Goal: Information Seeking & Learning: Learn about a topic

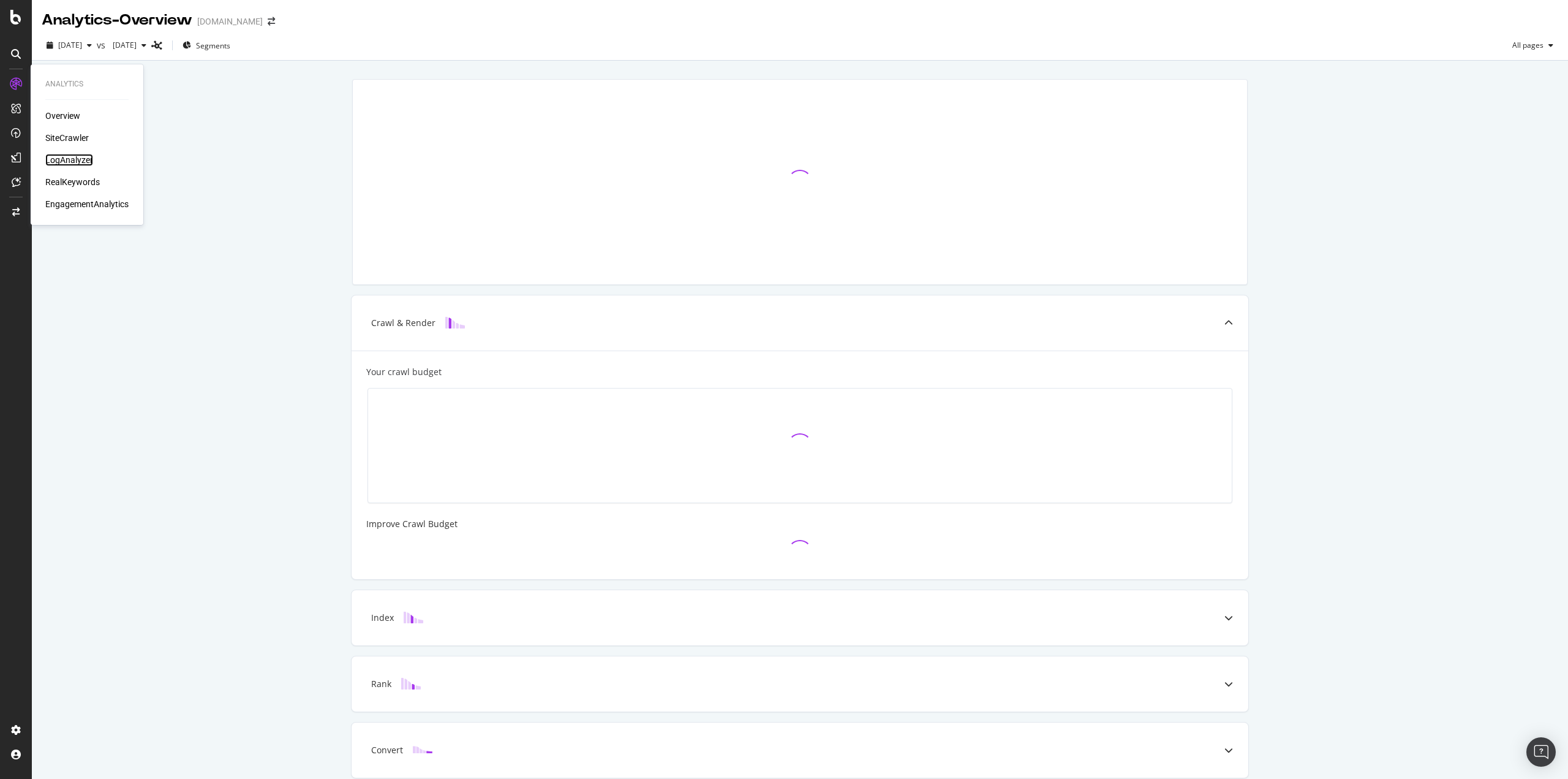
click at [74, 155] on div "LogAnalyzer" at bounding box center [69, 160] width 47 height 12
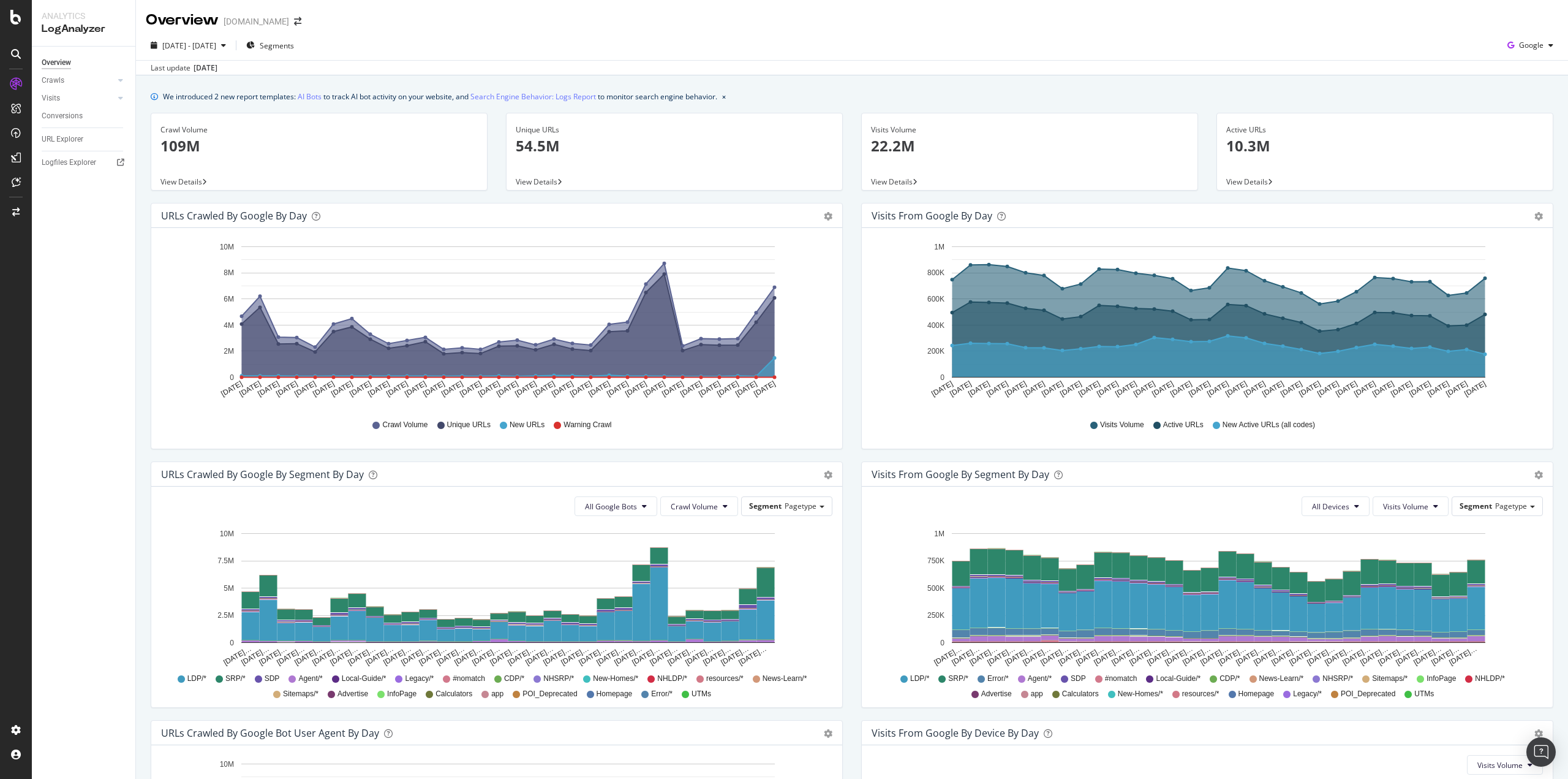
click at [845, 259] on div "URLs Crawled by Google by day Area Table Hold CTRL while clicking to filter the…" at bounding box center [496, 332] width 711 height 259
click at [294, 45] on span "Segments" at bounding box center [276, 45] width 34 height 11
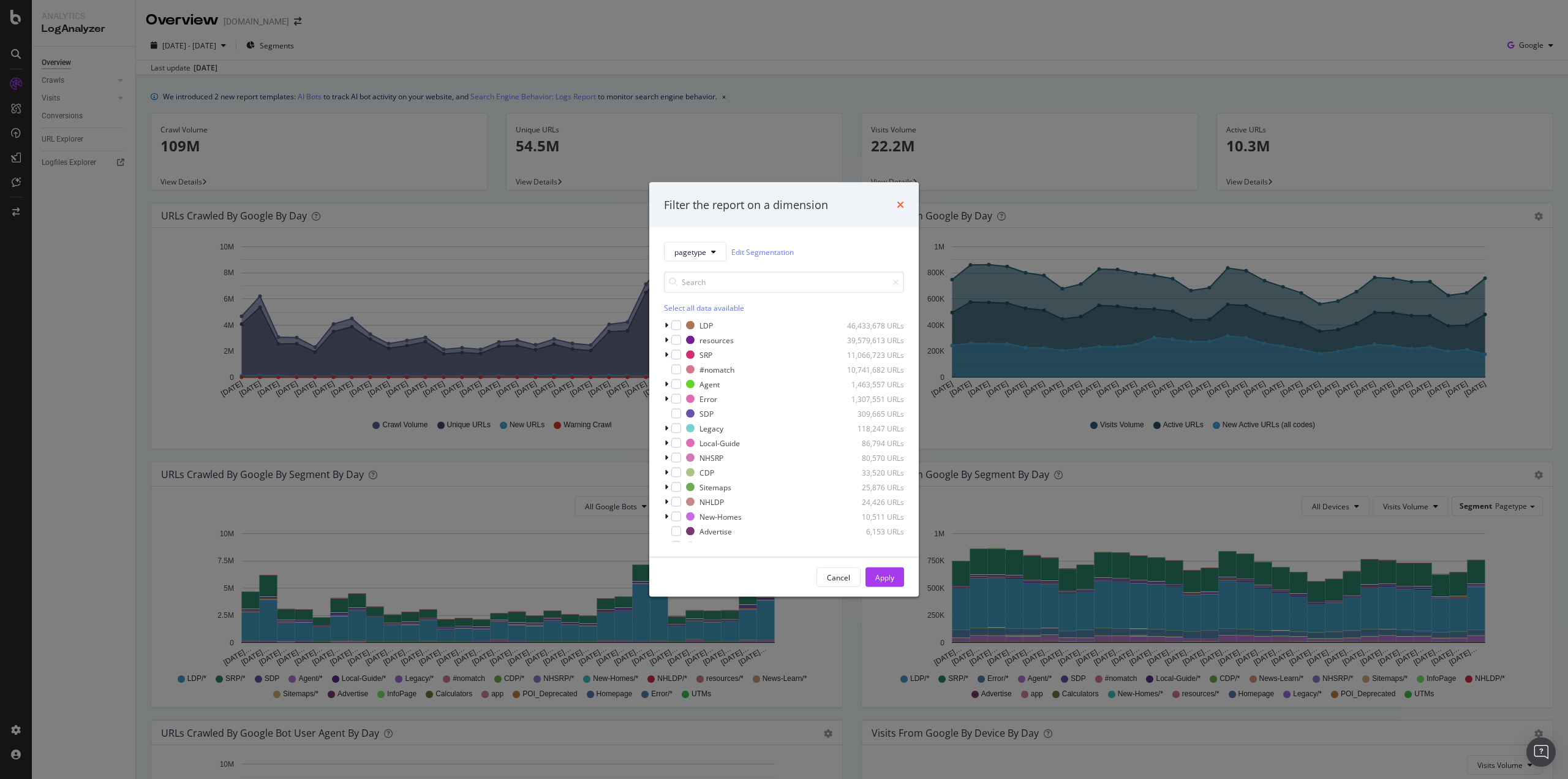
click at [902, 205] on icon "times" at bounding box center [900, 205] width 7 height 10
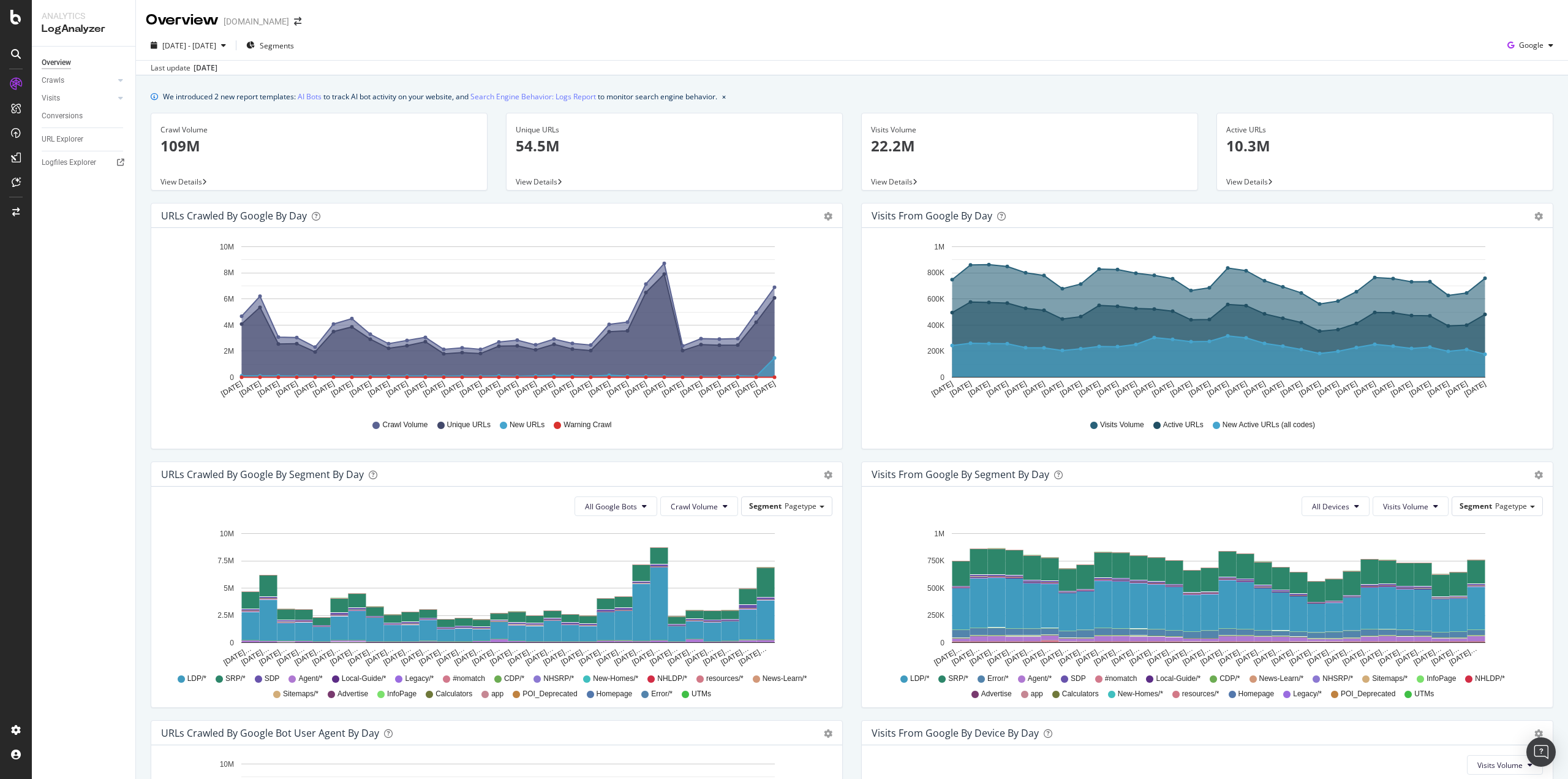
click at [194, 182] on span "View Details" at bounding box center [181, 182] width 42 height 11
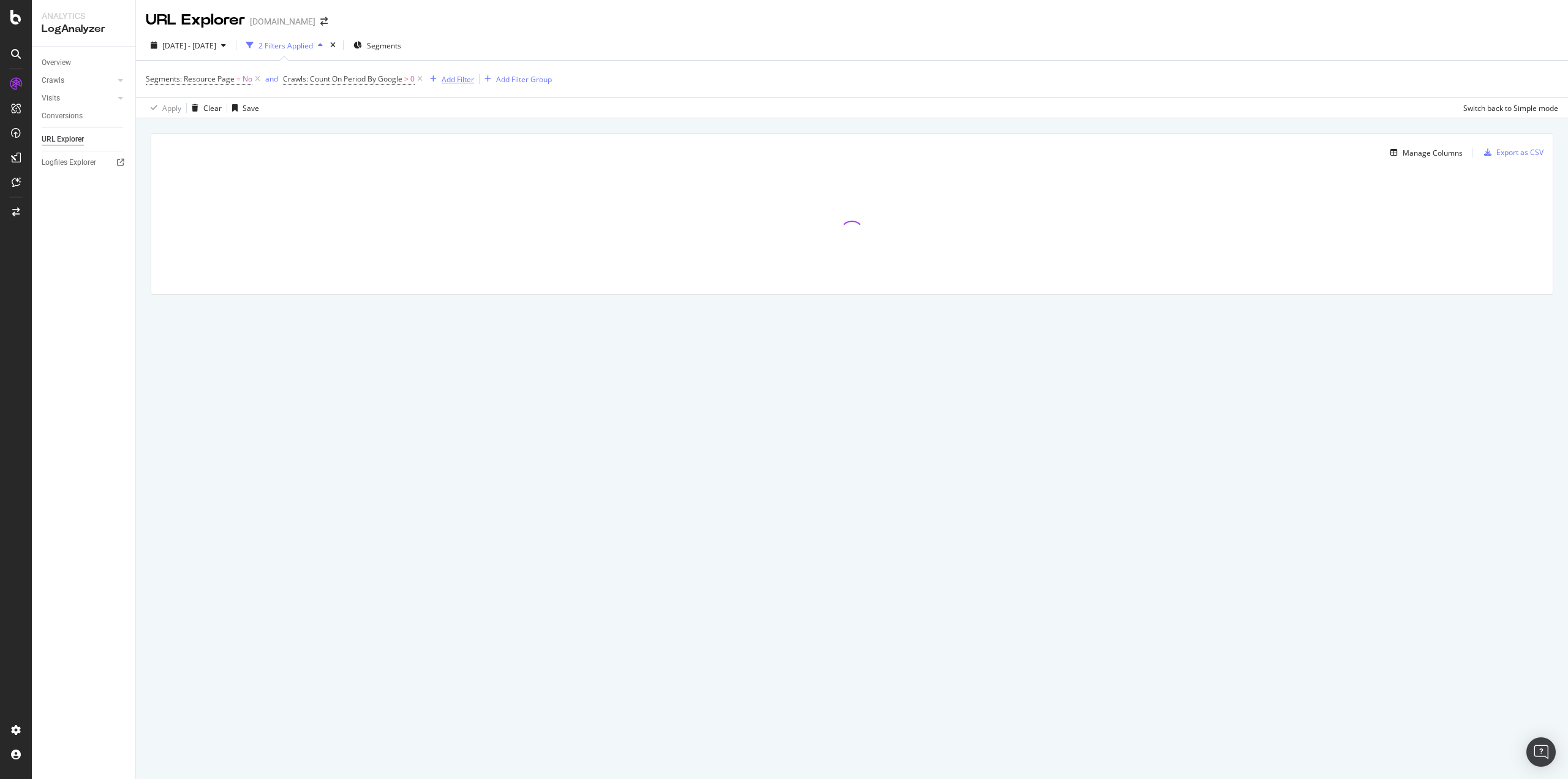
click at [467, 79] on div "Add Filter" at bounding box center [458, 79] width 33 height 11
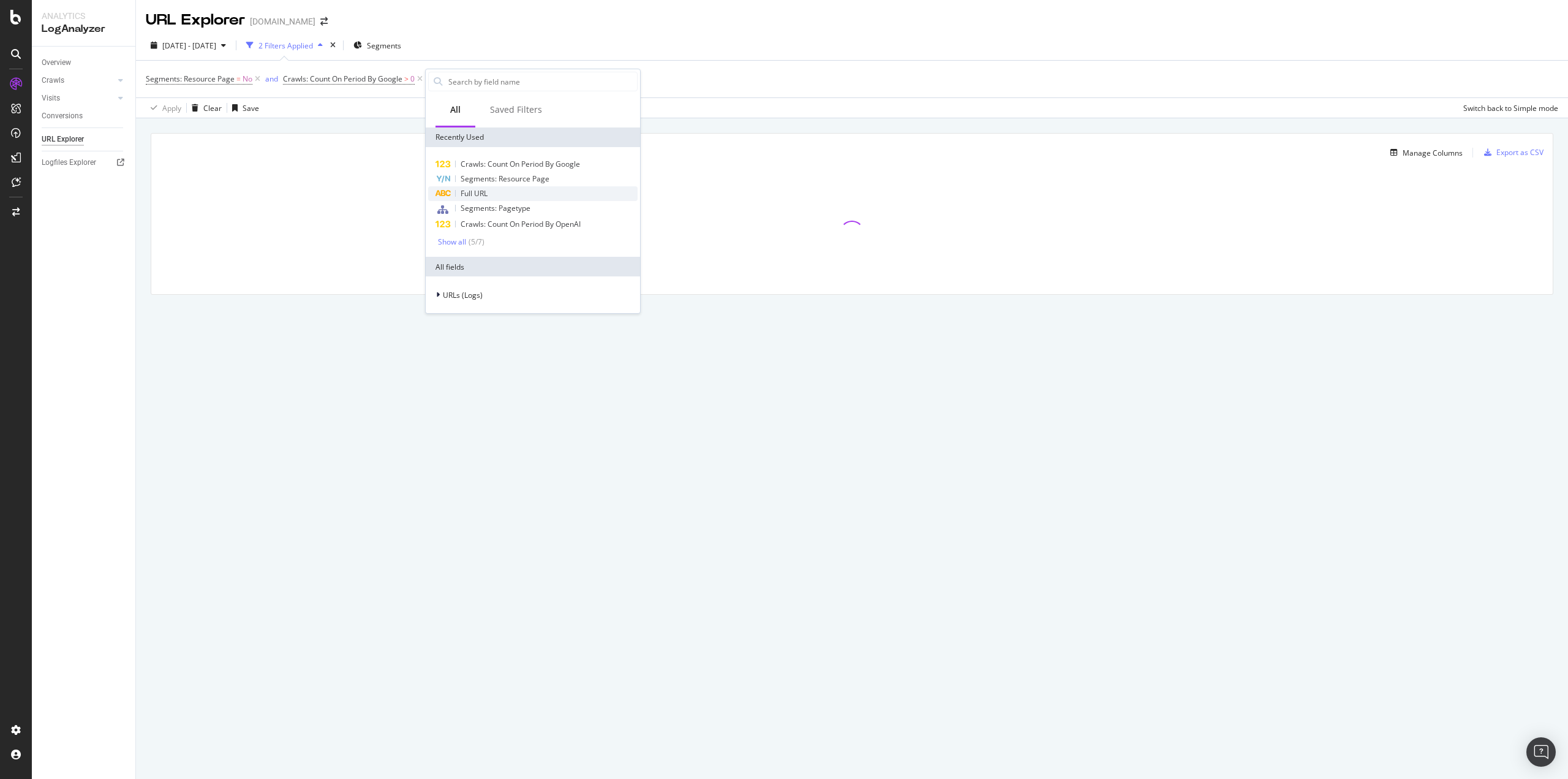
click at [478, 193] on span "Full URL" at bounding box center [474, 193] width 27 height 11
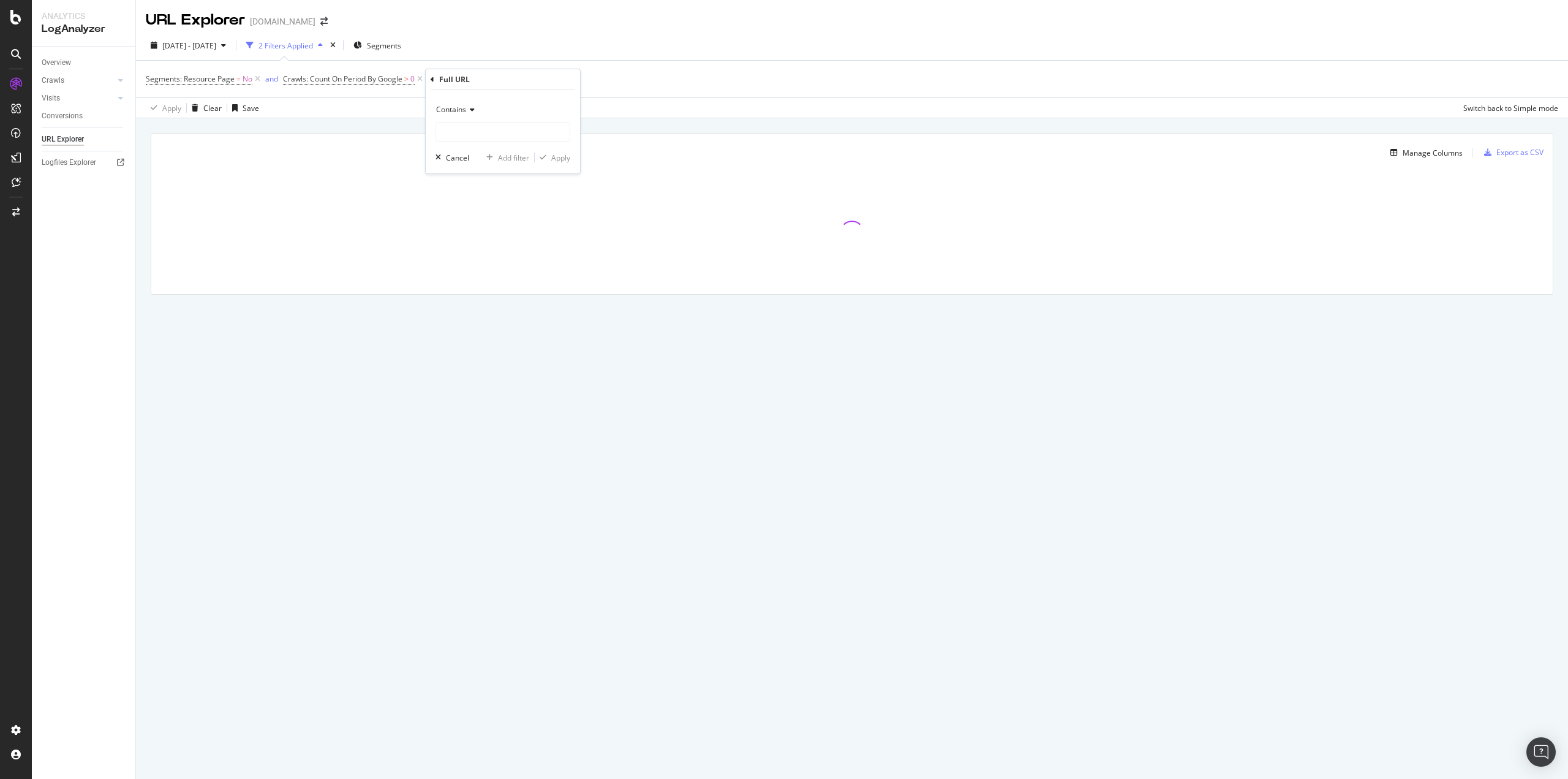
click at [472, 100] on div "Contains" at bounding box center [502, 110] width 135 height 20
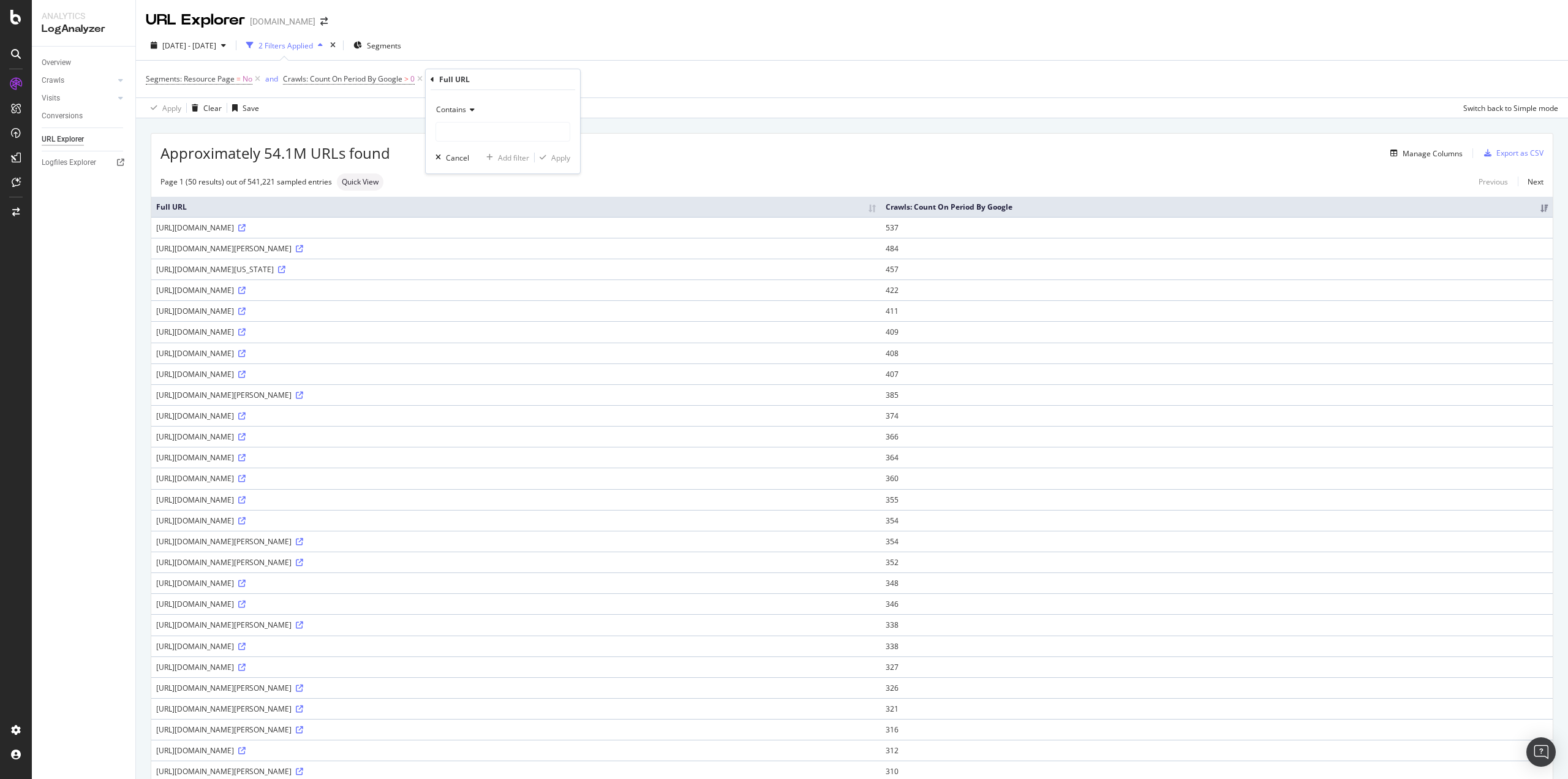
click at [470, 110] on icon at bounding box center [470, 110] width 8 height 7
click at [465, 114] on span "Contains" at bounding box center [451, 109] width 30 height 11
click at [471, 254] on div "Matches regex" at bounding box center [504, 262] width 131 height 16
click at [470, 132] on input "text" at bounding box center [502, 132] width 133 height 20
paste input "^/(community-pool|private-pool|hardwood-floors|basement|fireplace|central-heat|…"
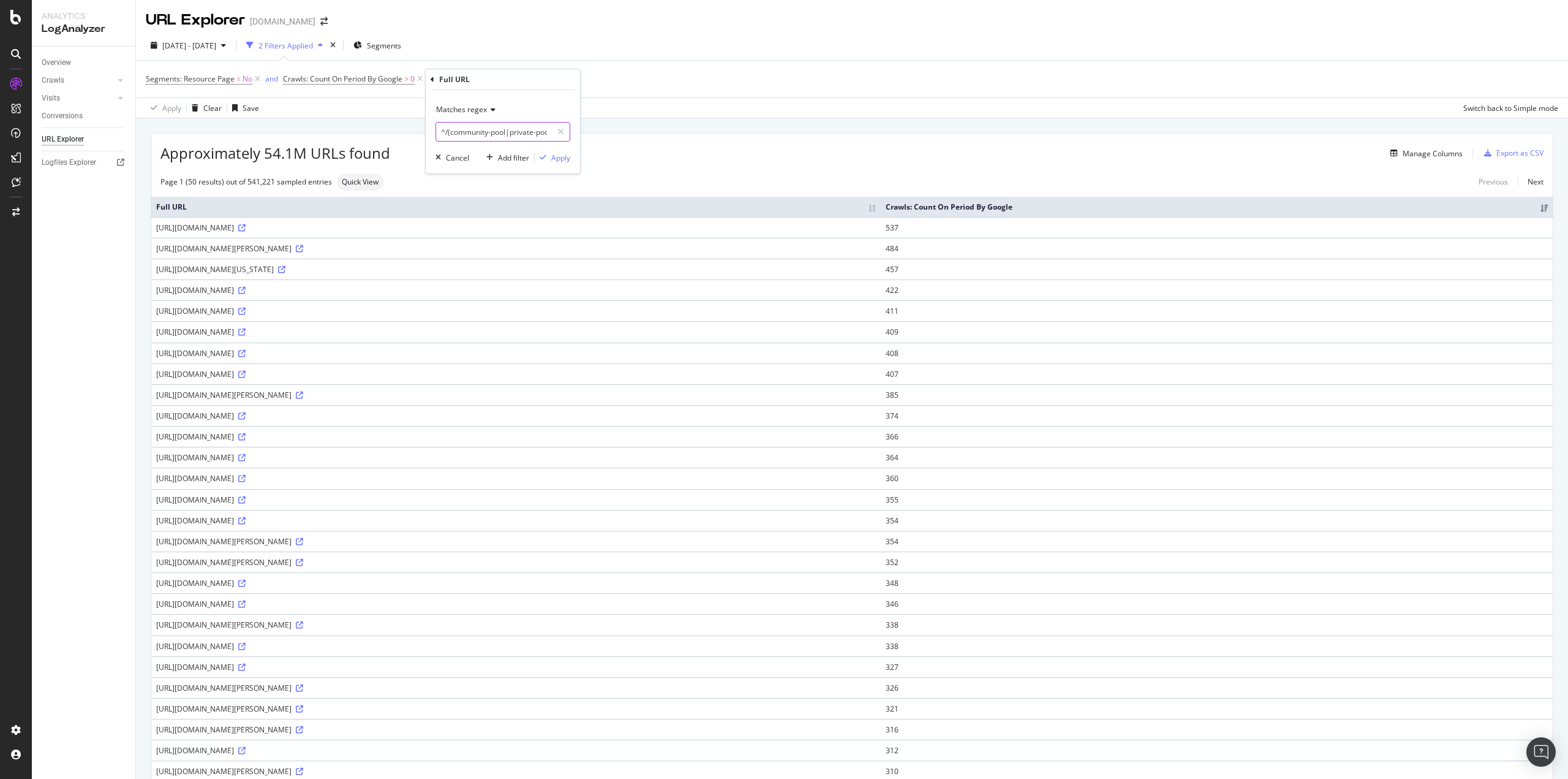
scroll to position [0, 230]
type input "^/(community-pool|private-pool|hardwood-floors|basement|fireplace|central-heat|…"
click at [562, 155] on div "Apply" at bounding box center [560, 157] width 19 height 11
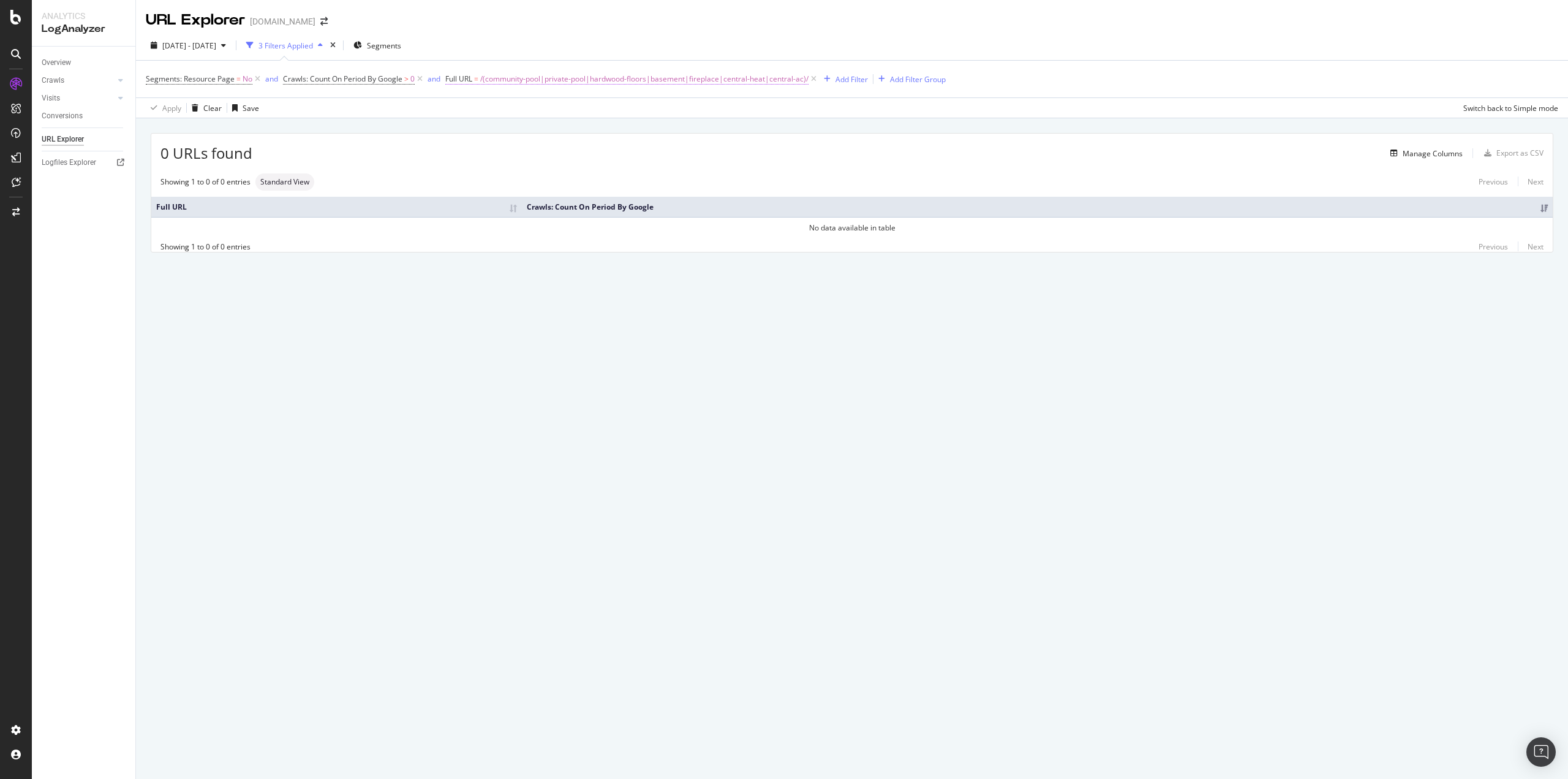
click at [585, 74] on span "/(community-pool|private-pool|hardwood-floors|basement|fireplace|central-heat|c…" at bounding box center [644, 79] width 328 height 17
click at [523, 99] on div "Matches regex" at bounding box center [523, 108] width 135 height 20
click at [489, 228] on span "Contains" at bounding box center [477, 228] width 30 height 11
click at [479, 135] on input "^/(community-pool|private-pool|hardwood-floors|basement|fireplace|central-heat|…" at bounding box center [515, 130] width 116 height 20
type input "/community-pool/"
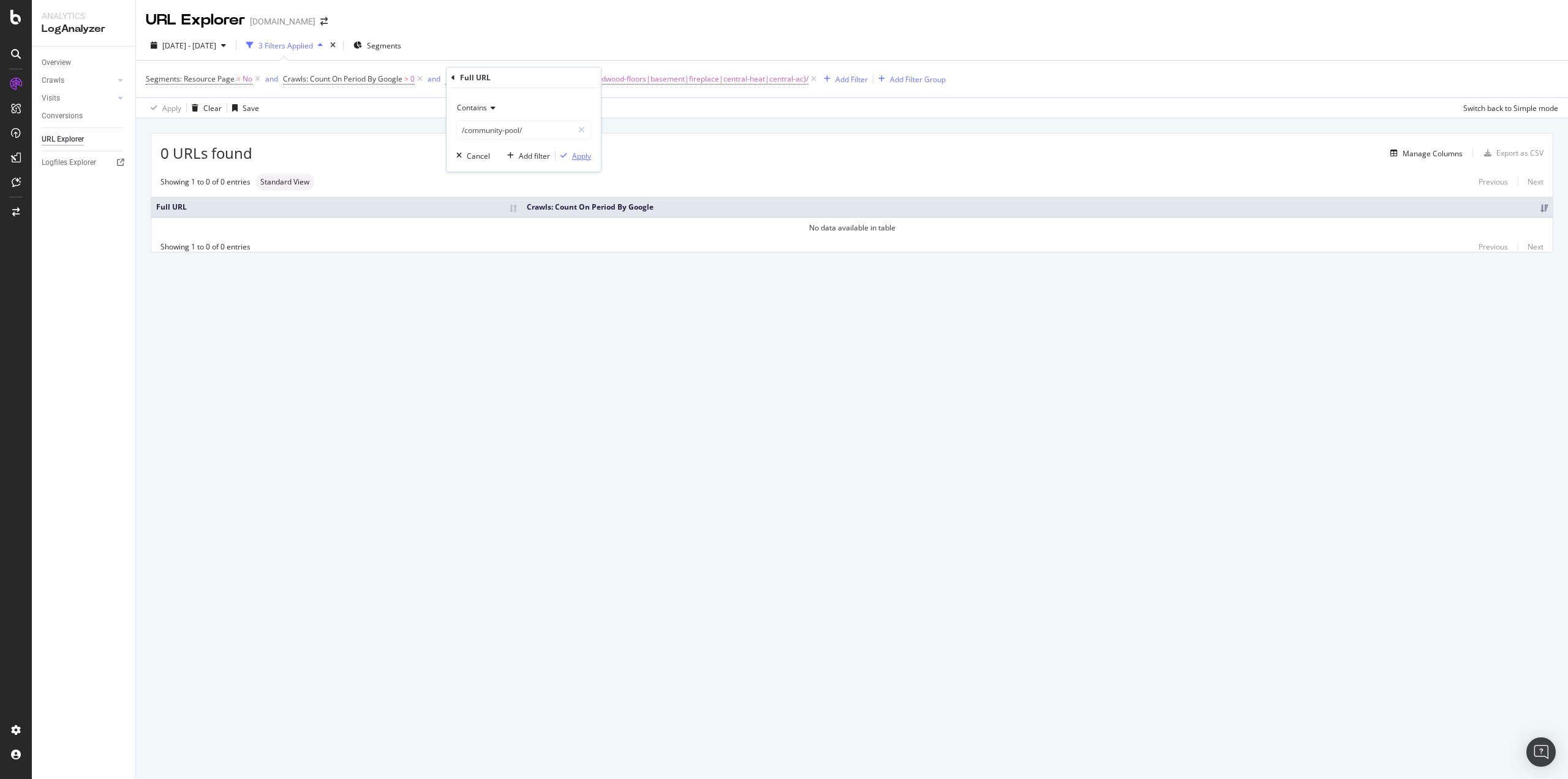
click at [584, 160] on div "Apply" at bounding box center [581, 155] width 19 height 11
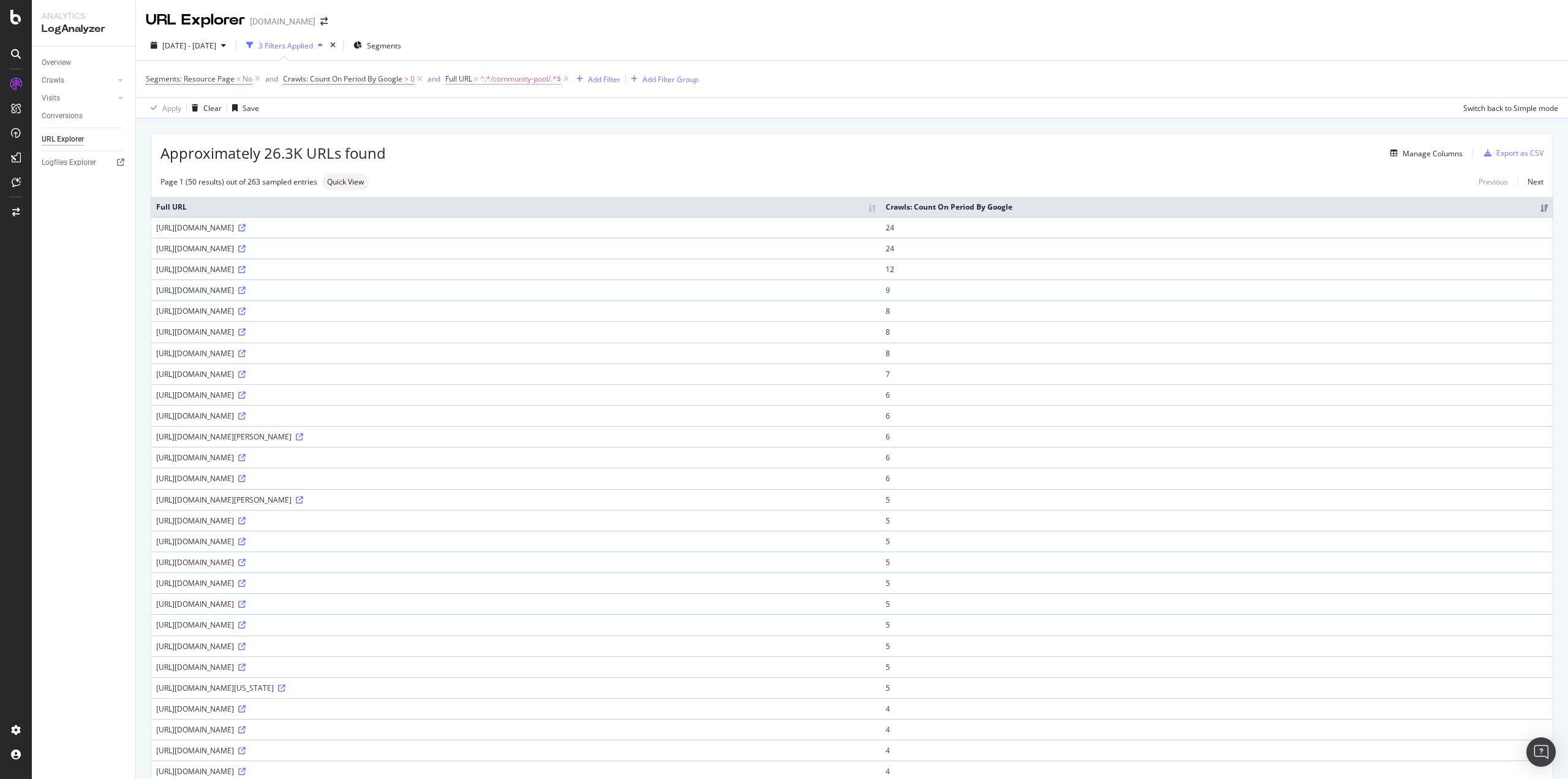
click at [534, 88] on div "Segments: Resource Page = No and Crawls: Count On Period By Google > 0 and Full…" at bounding box center [851, 79] width 1413 height 37
click at [542, 73] on span "^.*/community-pool/.*$" at bounding box center [520, 79] width 81 height 17
click at [486, 108] on span "Contains" at bounding box center [472, 107] width 30 height 11
click at [487, 259] on span "Matches regex" at bounding box center [487, 260] width 51 height 11
click at [498, 105] on span "Matches regex" at bounding box center [483, 107] width 51 height 11
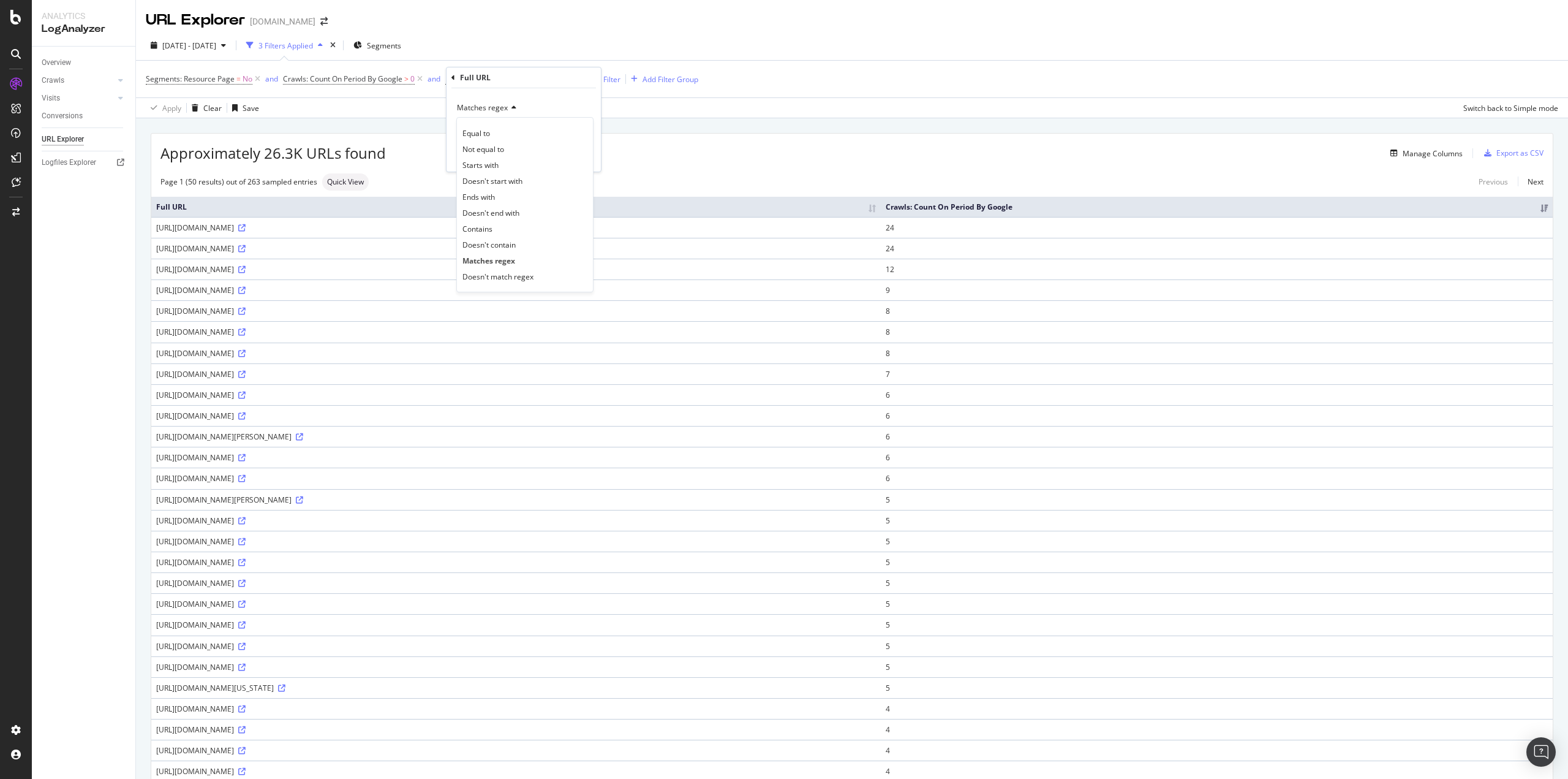
click at [507, 128] on div "Equal to" at bounding box center [525, 133] width 131 height 16
click at [486, 106] on icon at bounding box center [488, 107] width 8 height 7
click at [498, 261] on span "Matches regex" at bounding box center [487, 260] width 51 height 11
click at [503, 128] on input "/community-pool/" at bounding box center [515, 130] width 116 height 20
paste input "^/community-pool/$|^/private-pool/$|^/hardwood-floors/$|^/basement/$|^/fireplac…"
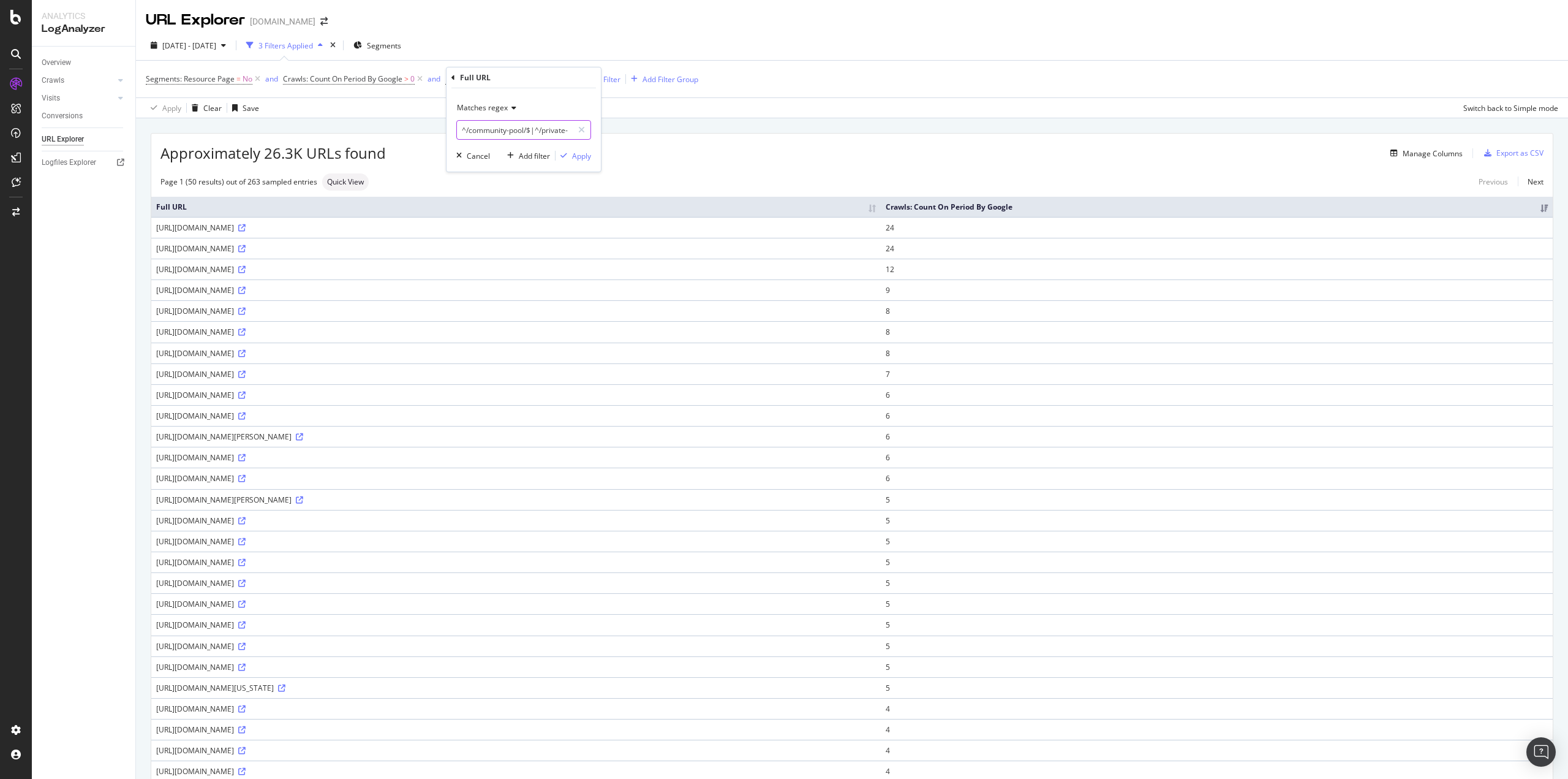
scroll to position [0, 308]
type input "^/community-pool/$|^/private-pool/$|^/hardwood-floors/$|^/basement/$|^/fireplac…"
click at [582, 154] on div "Apply" at bounding box center [581, 155] width 19 height 11
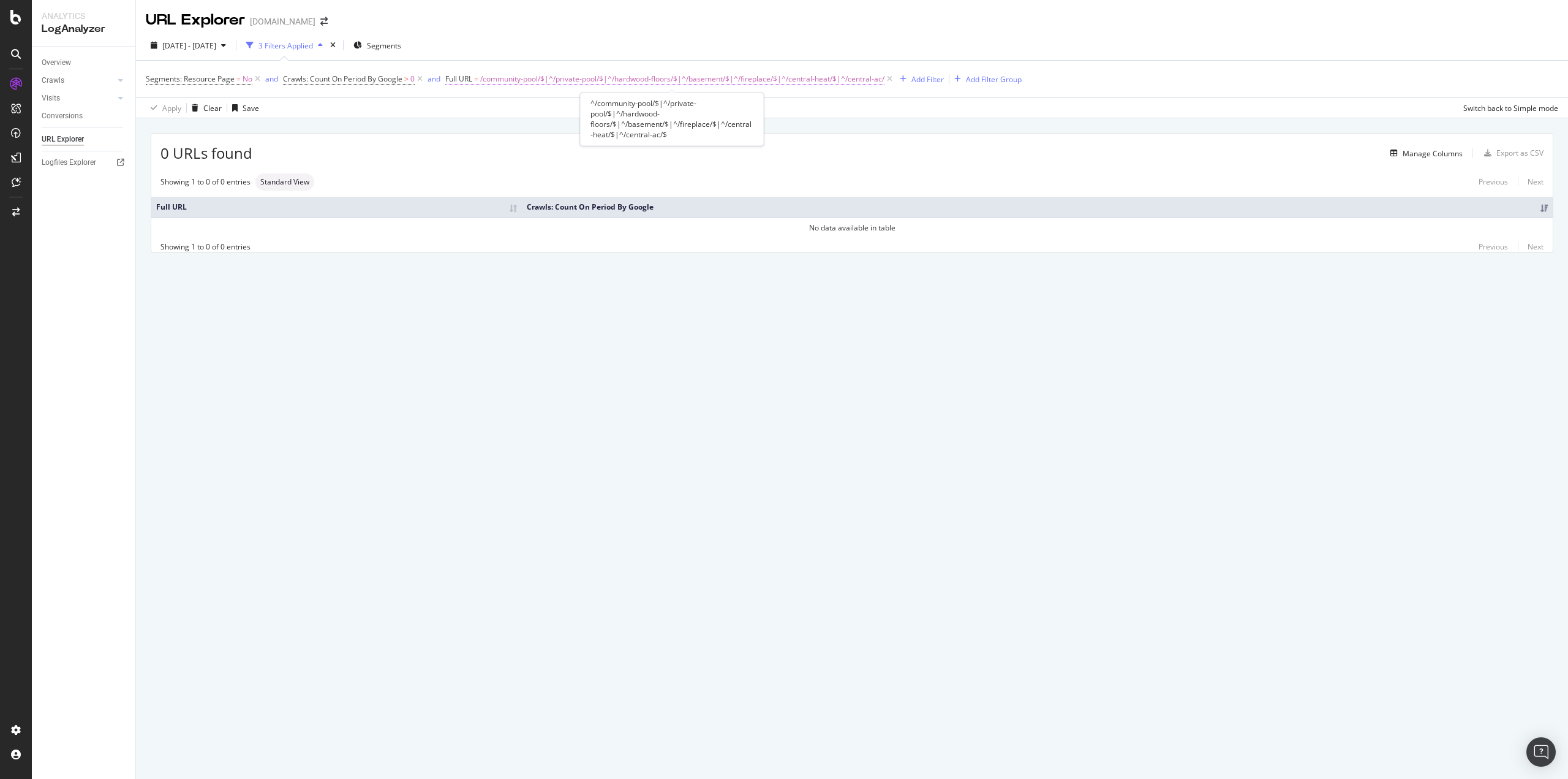
click at [632, 74] on span "/community-pool/$|^/private-pool/$|^/hardwood-floors/$|^/basement/$|^/fireplace…" at bounding box center [682, 79] width 404 height 17
click at [509, 123] on input "^/community-pool/$|^/private-pool/$|^/hardwood-floors/$|^/basement/$|^/fireplac…" at bounding box center [515, 130] width 116 height 20
paste input "[URL]\.homes\.com/(?:[^/]+/)*community-pool/$|^[URL]\.homes\.com/(?:[^/]+/)*pri…"
type input "^[URL]\.homes\.com/(?:[^/]+/)*community-pool/$|^[URL]\.homes\.com/(?:[^/]+/)*pr…"
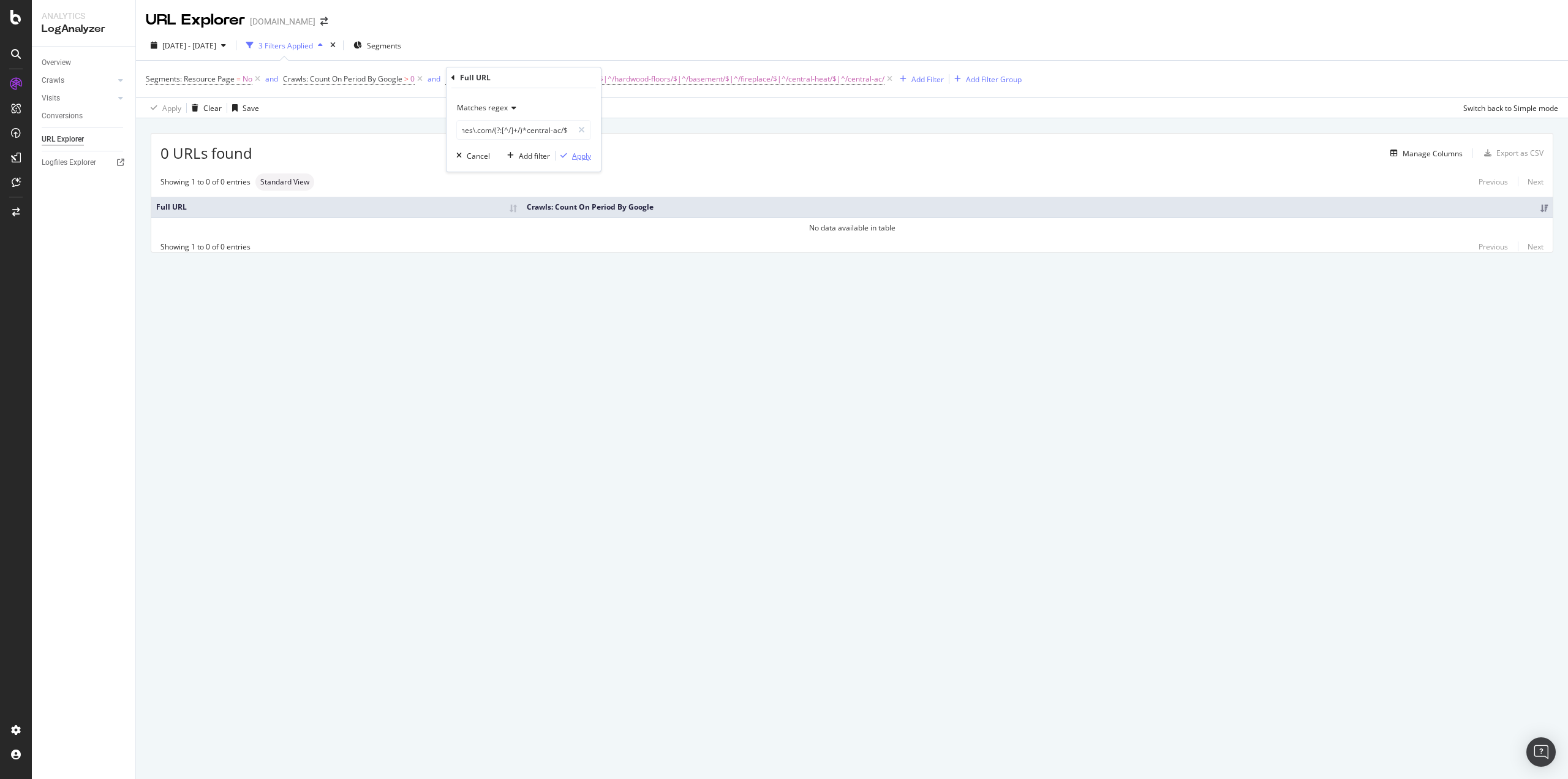
click at [582, 155] on div "Apply" at bounding box center [581, 155] width 19 height 11
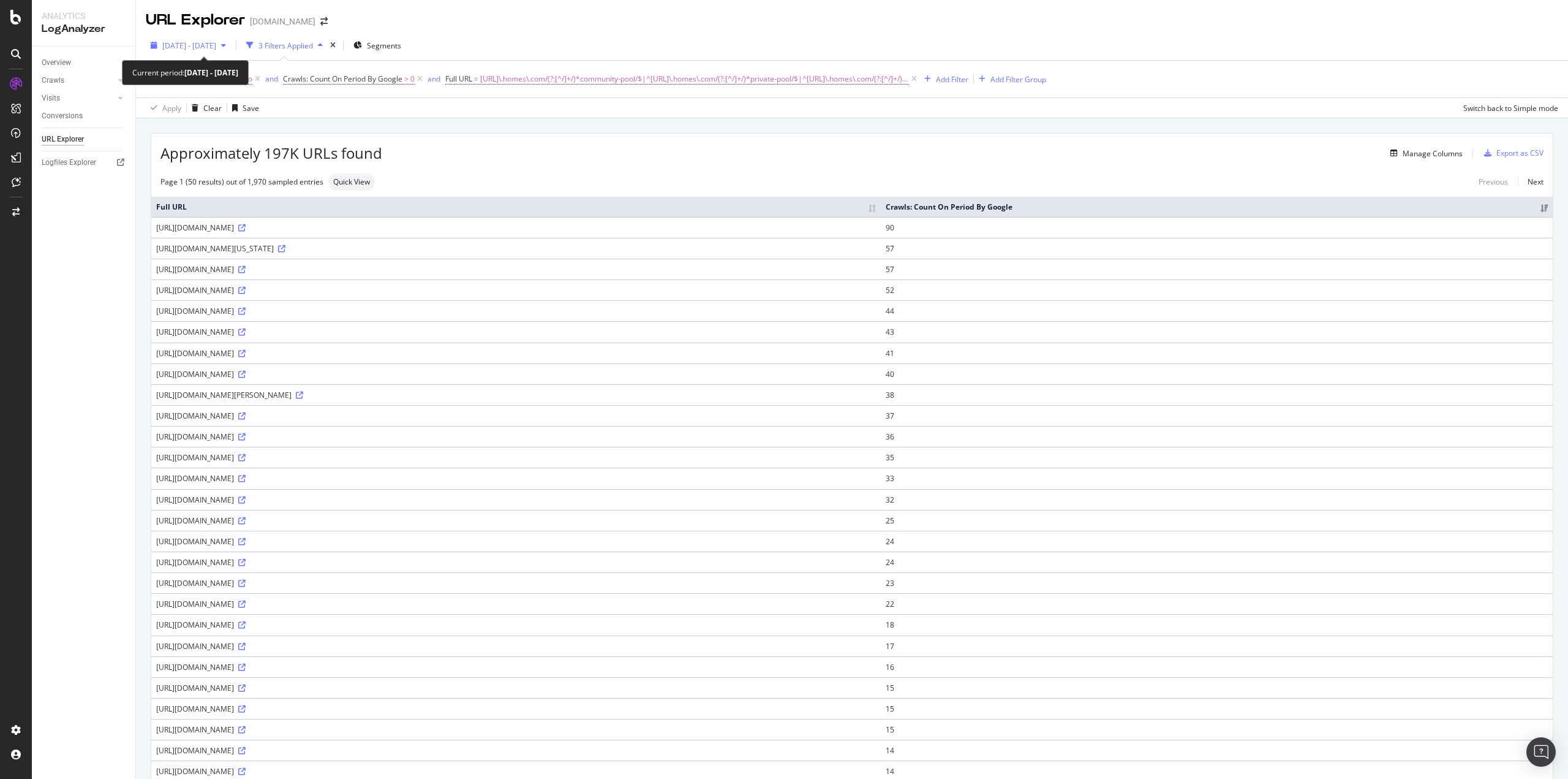
click at [216, 46] on span "[DATE] - [DATE]" at bounding box center [189, 45] width 54 height 11
click at [538, 177] on div "Page 1 (50 results) out of 1,970 sampled entries Quick View Previous Next" at bounding box center [851, 182] width 1401 height 17
click at [988, 119] on div "[DATE] - [DATE] 3 Filters Applied Segments Segments: Resource Page = No and Cra…" at bounding box center [851, 74] width 1432 height 88
